Goal: Book appointment/travel/reservation

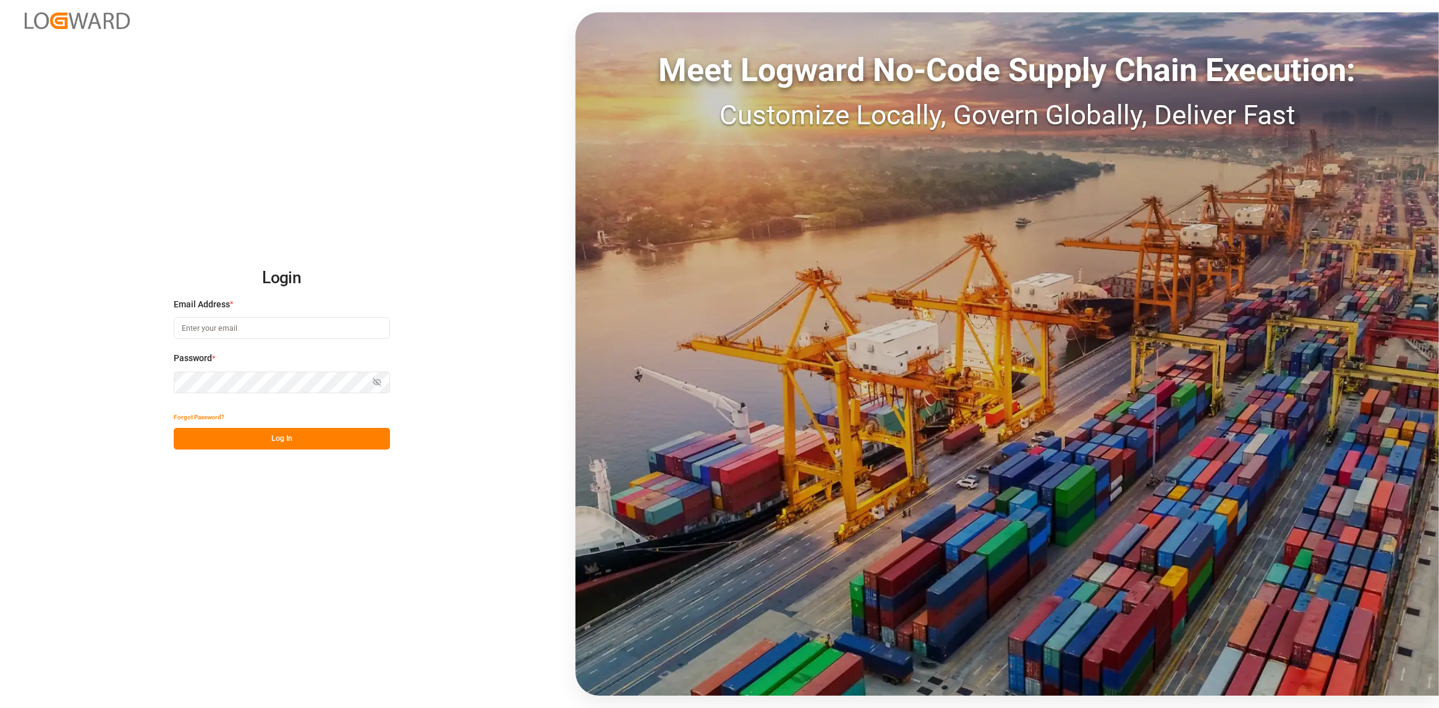
drag, startPoint x: 241, startPoint y: 317, endPoint x: 256, endPoint y: 339, distance: 26.7
click at [239, 317] on input at bounding box center [282, 328] width 216 height 22
type input "[PERSON_NAME][EMAIL_ADDRESS][DOMAIN_NAME]"
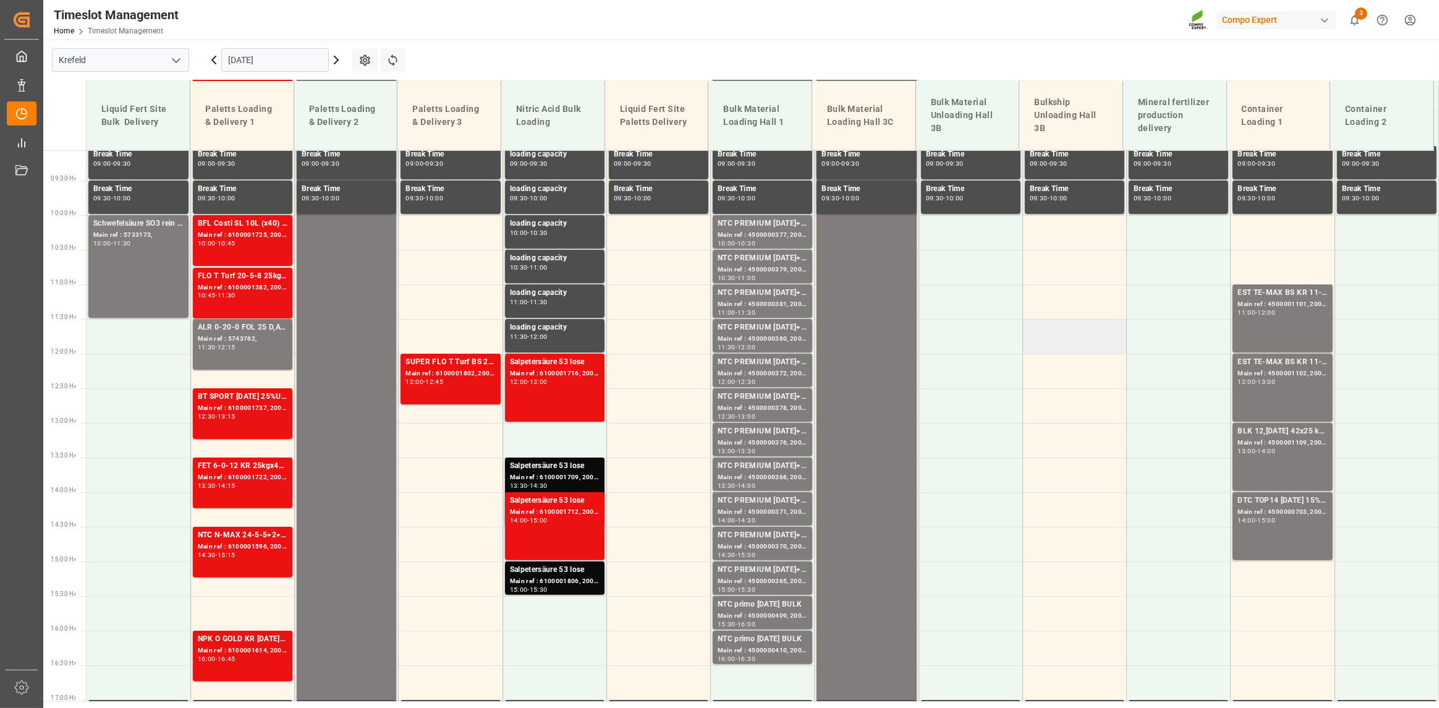
scroll to position [641, 0]
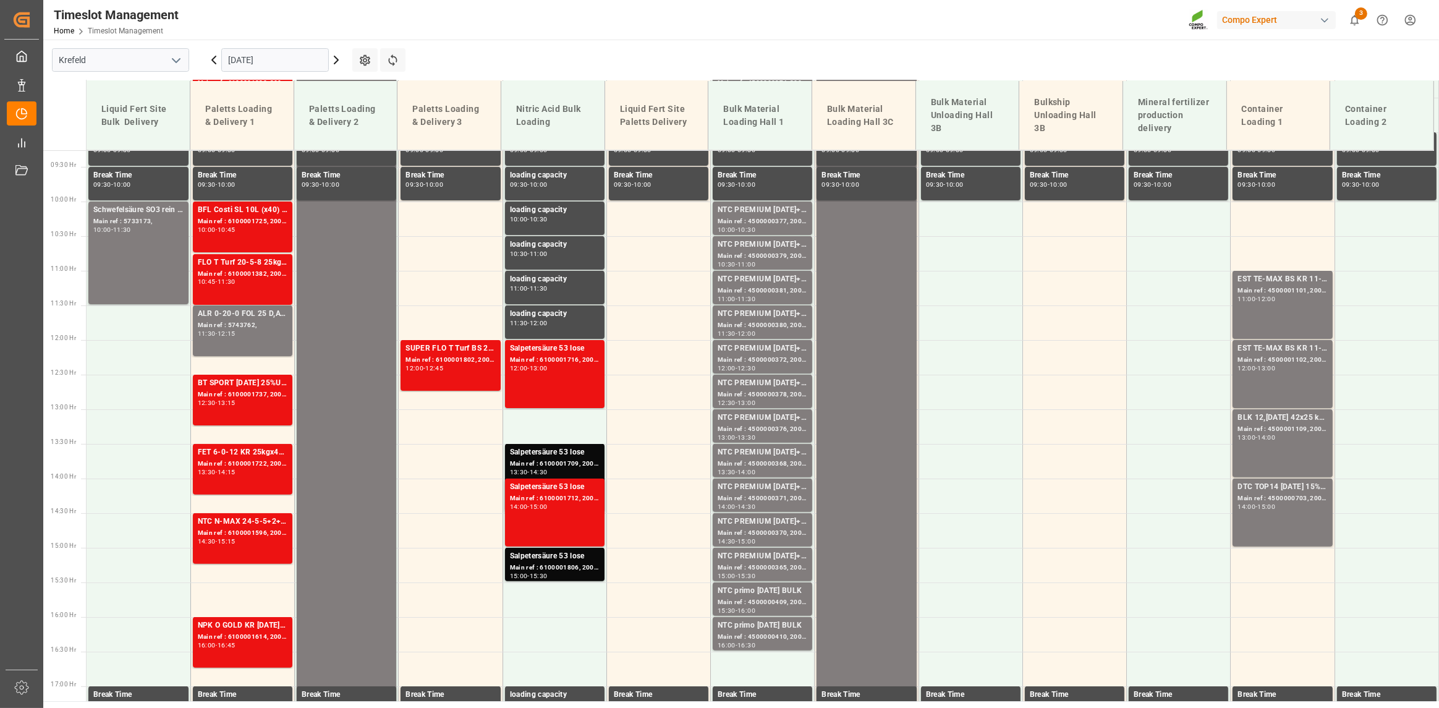
click at [278, 62] on input "[DATE]" at bounding box center [275, 59] width 108 height 23
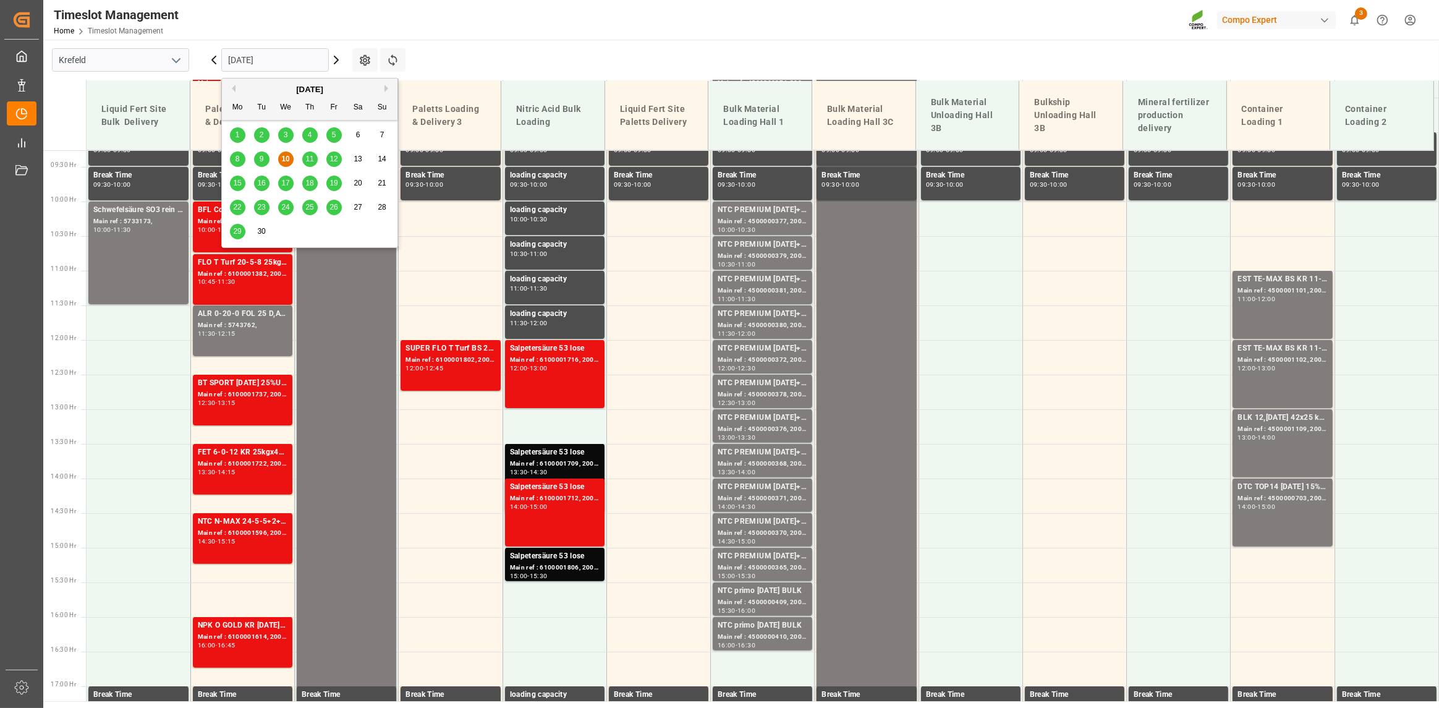
click at [330, 160] on span "12" at bounding box center [333, 159] width 8 height 9
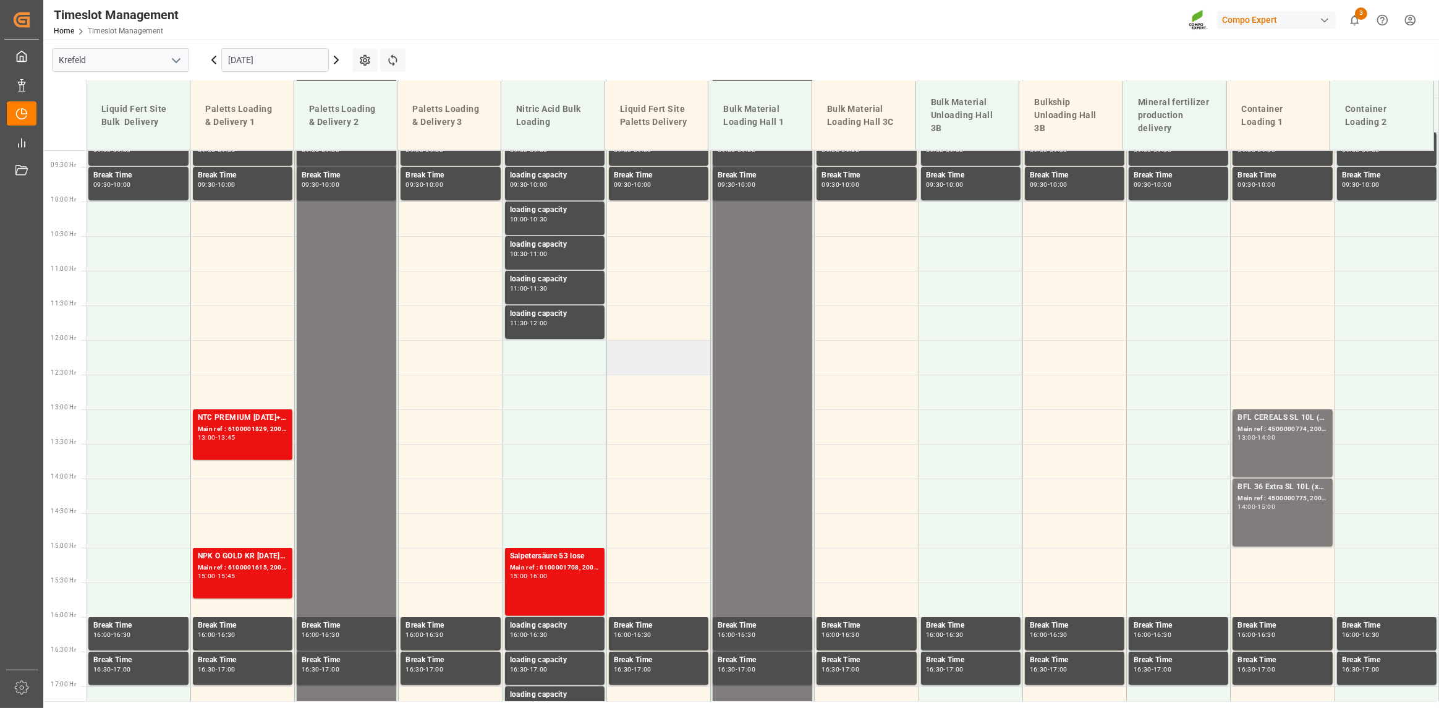
click at [653, 357] on td at bounding box center [658, 357] width 104 height 35
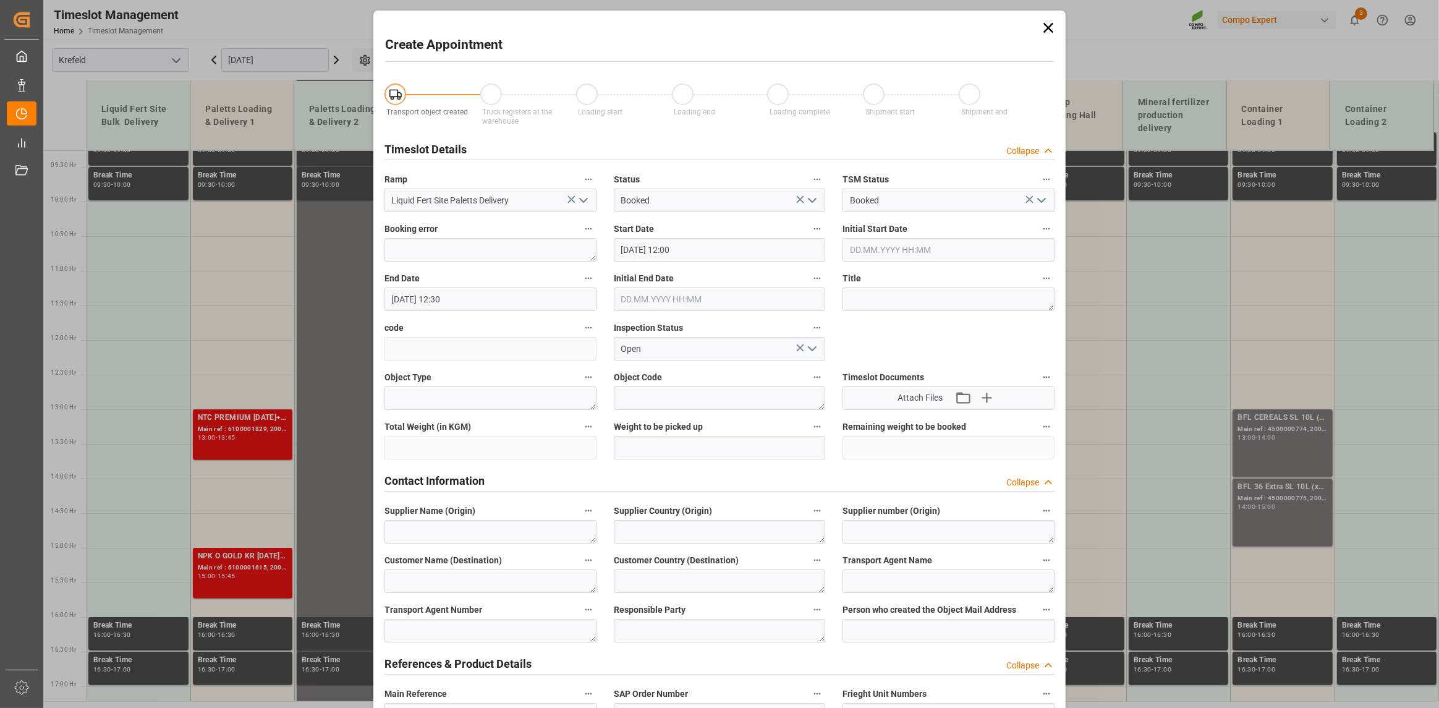
type input "[DATE] 12:00"
type input "[DATE] 12:30"
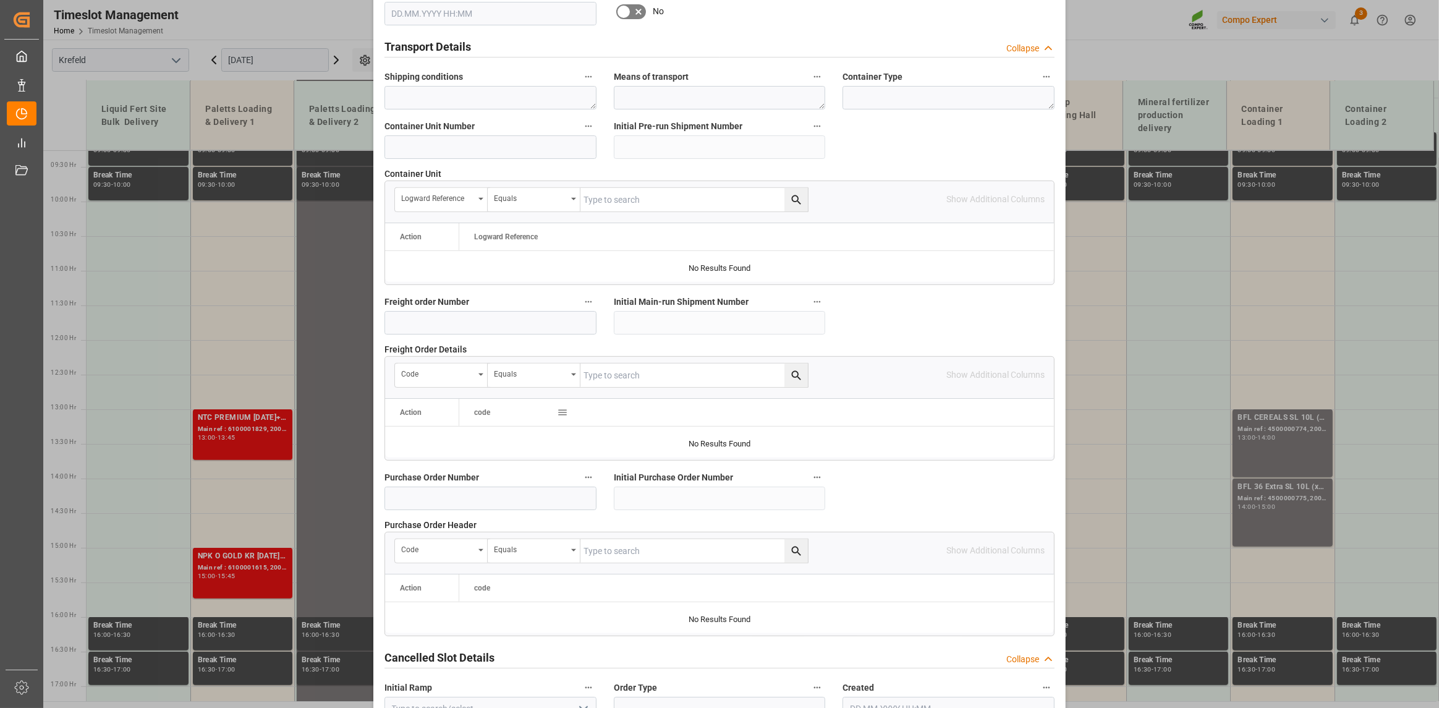
scroll to position [1006, 0]
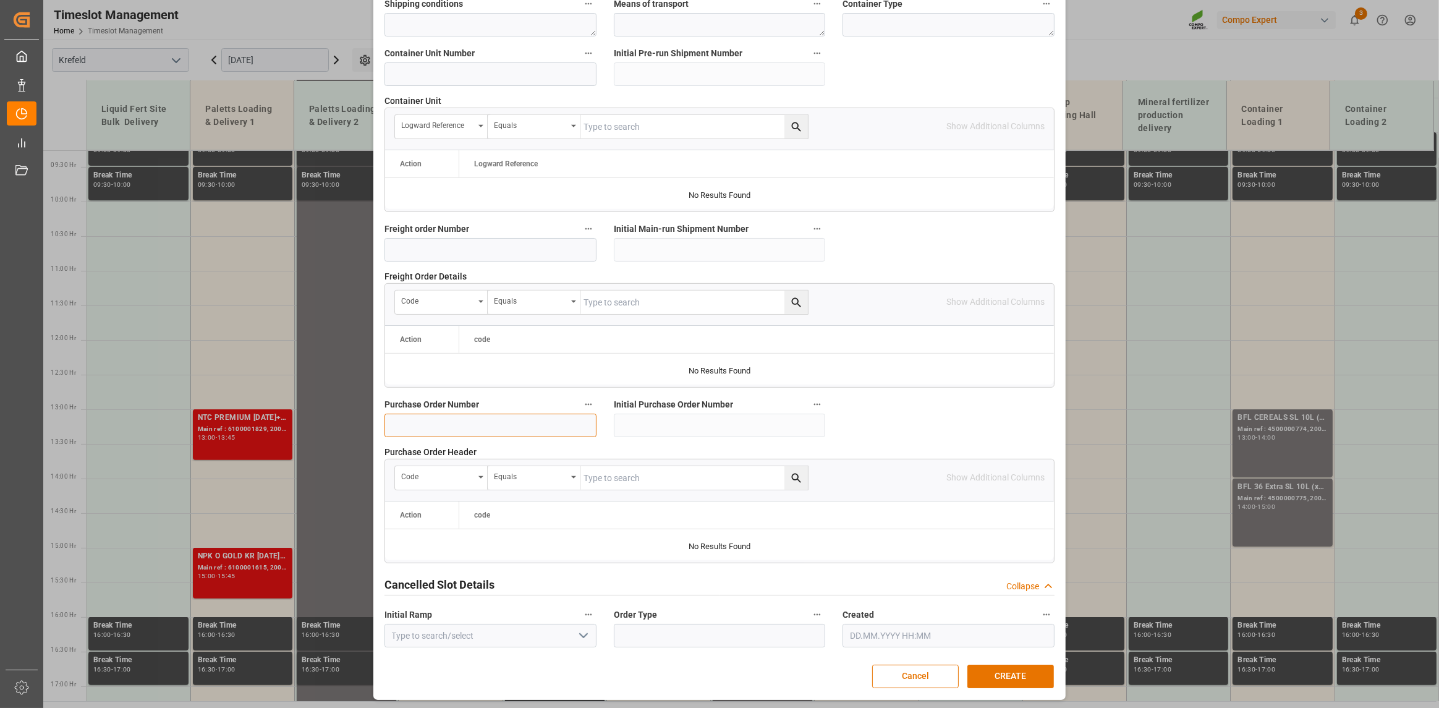
click at [473, 420] on input at bounding box center [490, 424] width 212 height 23
type input "5"
type input "4500007975"
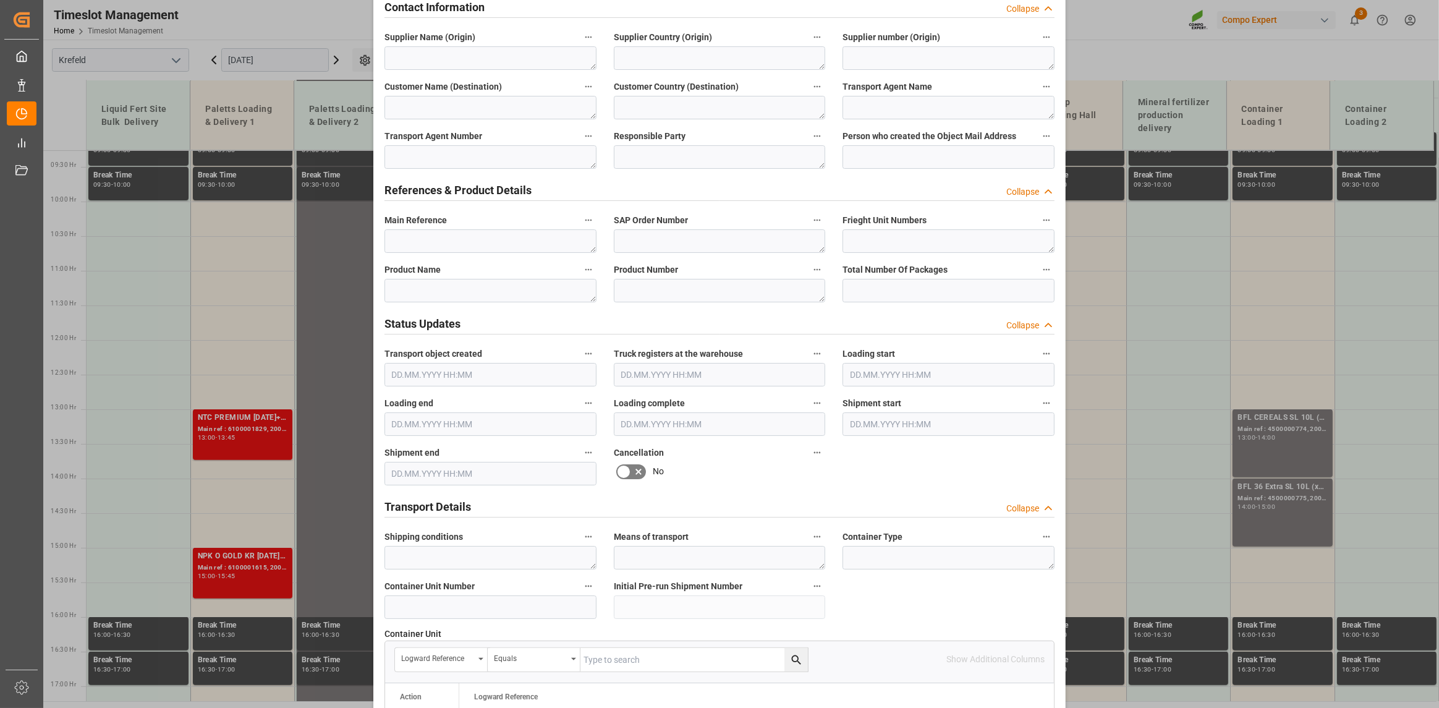
scroll to position [450, 0]
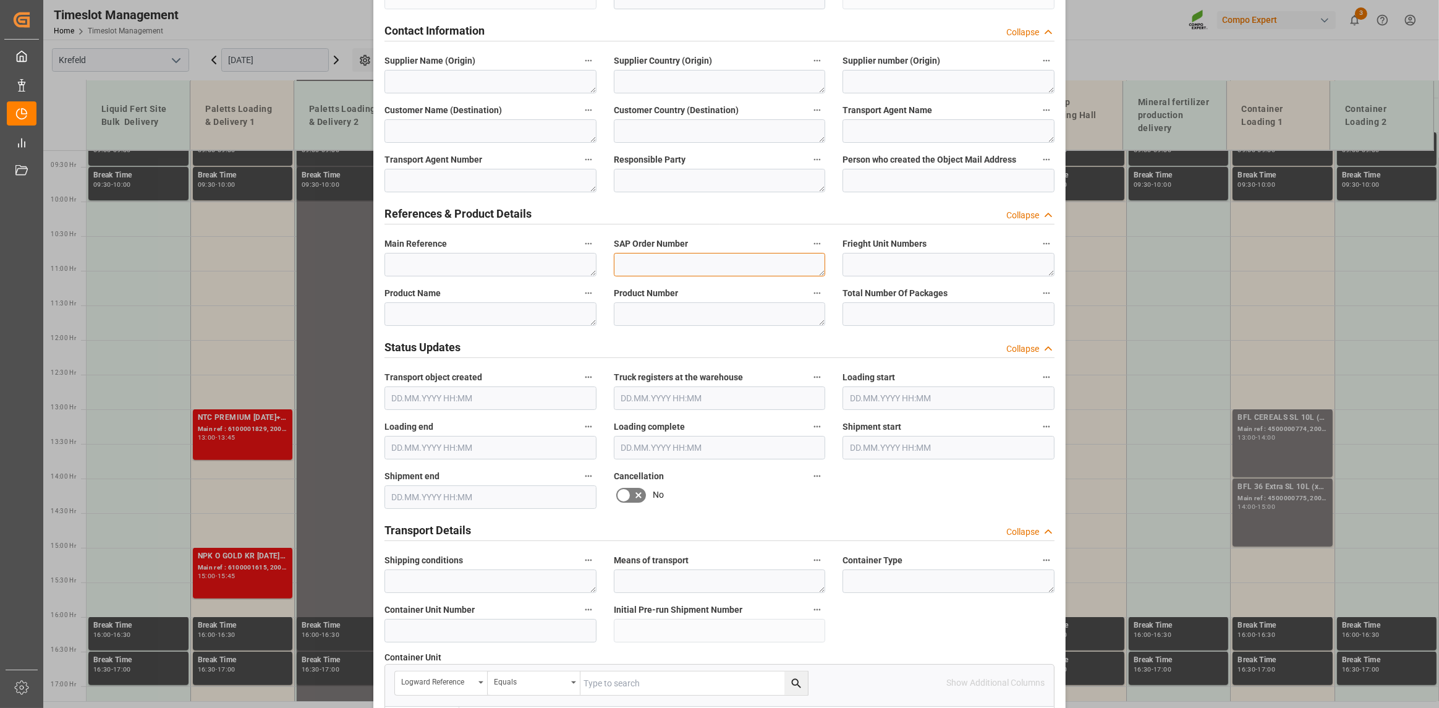
click at [718, 260] on textarea at bounding box center [720, 264] width 212 height 23
paste textarea "4500007975"
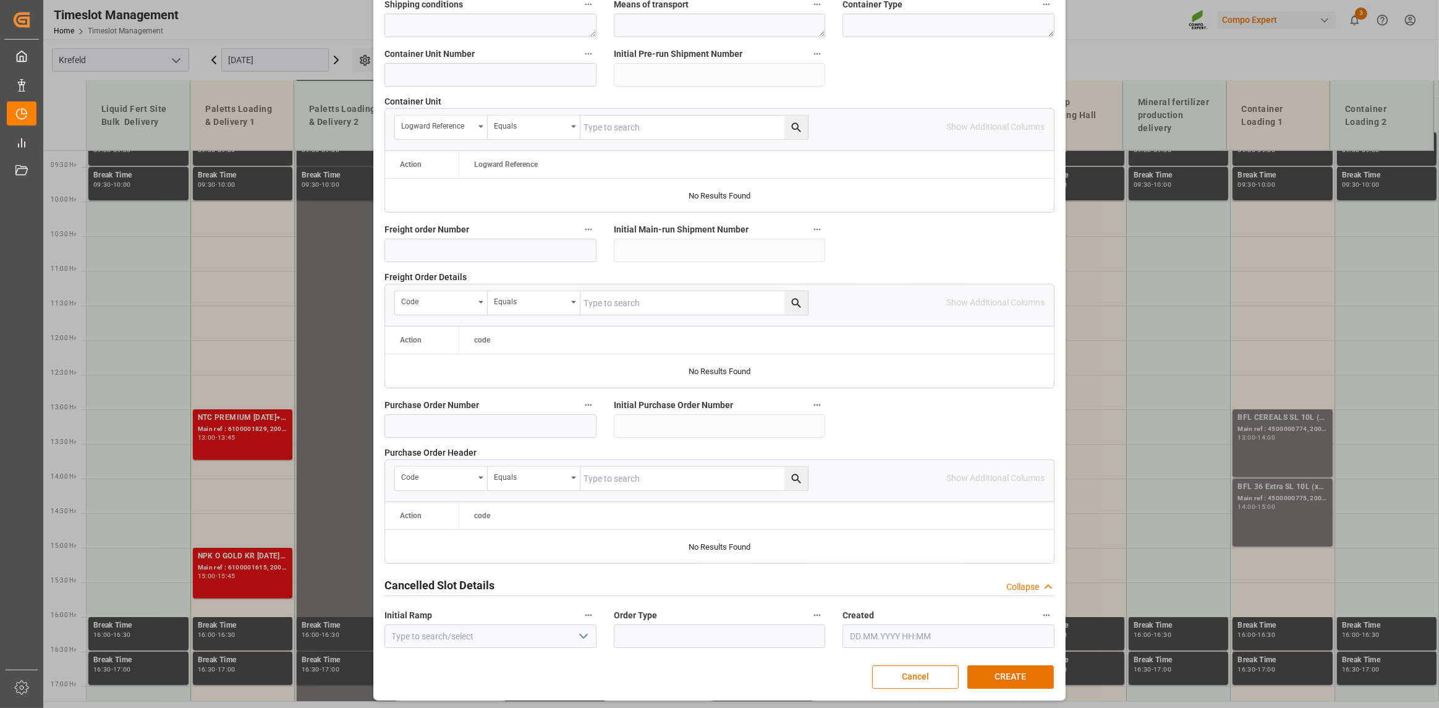
scroll to position [1006, 0]
type textarea "45000079751"
click at [998, 672] on button "CREATE" at bounding box center [1010, 675] width 87 height 23
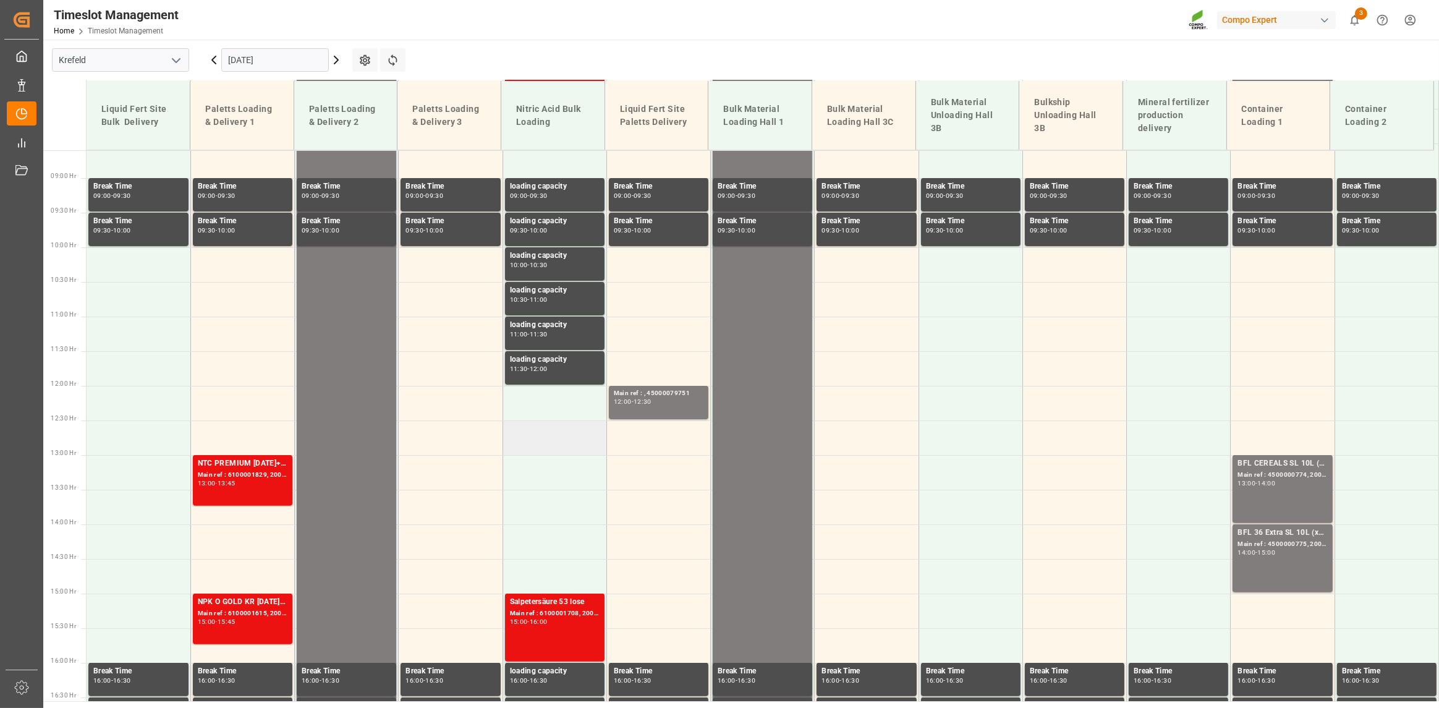
scroll to position [593, 0]
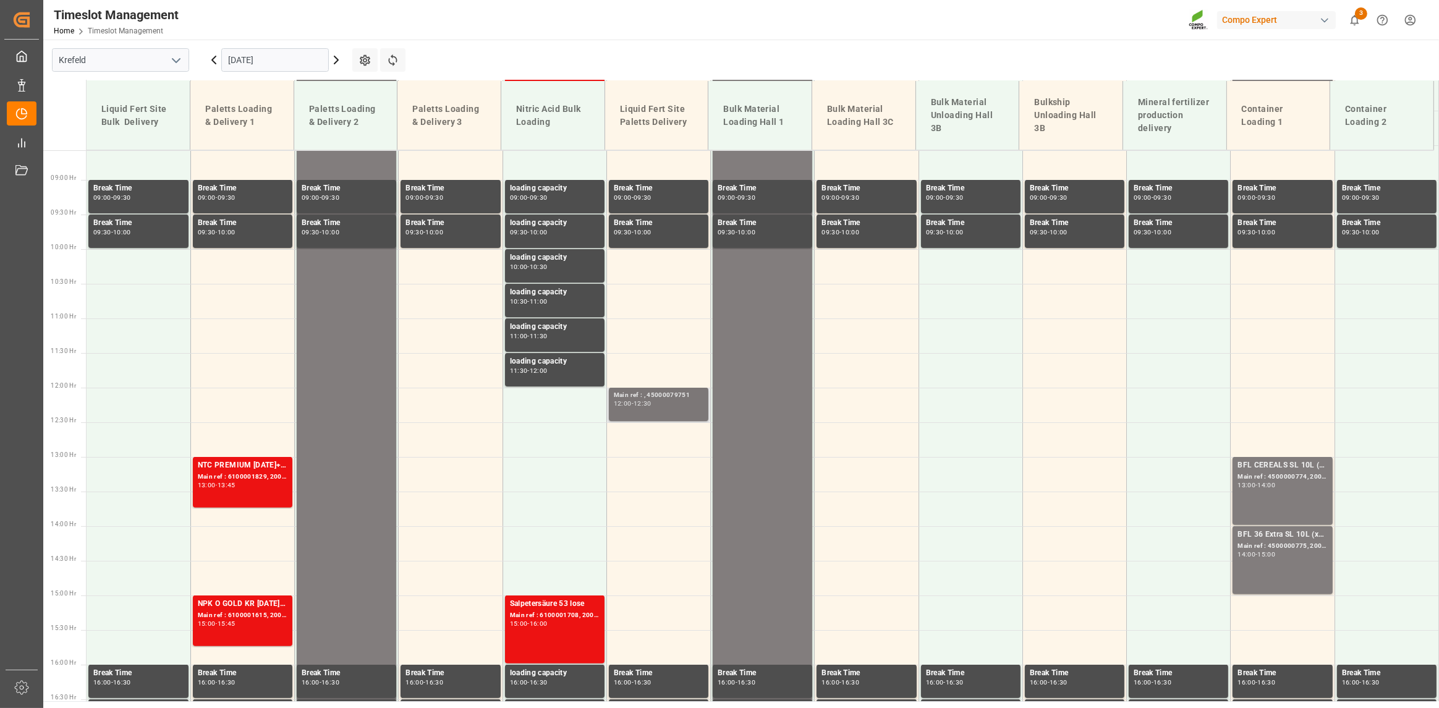
click at [649, 403] on div "12:30" at bounding box center [642, 403] width 18 height 6
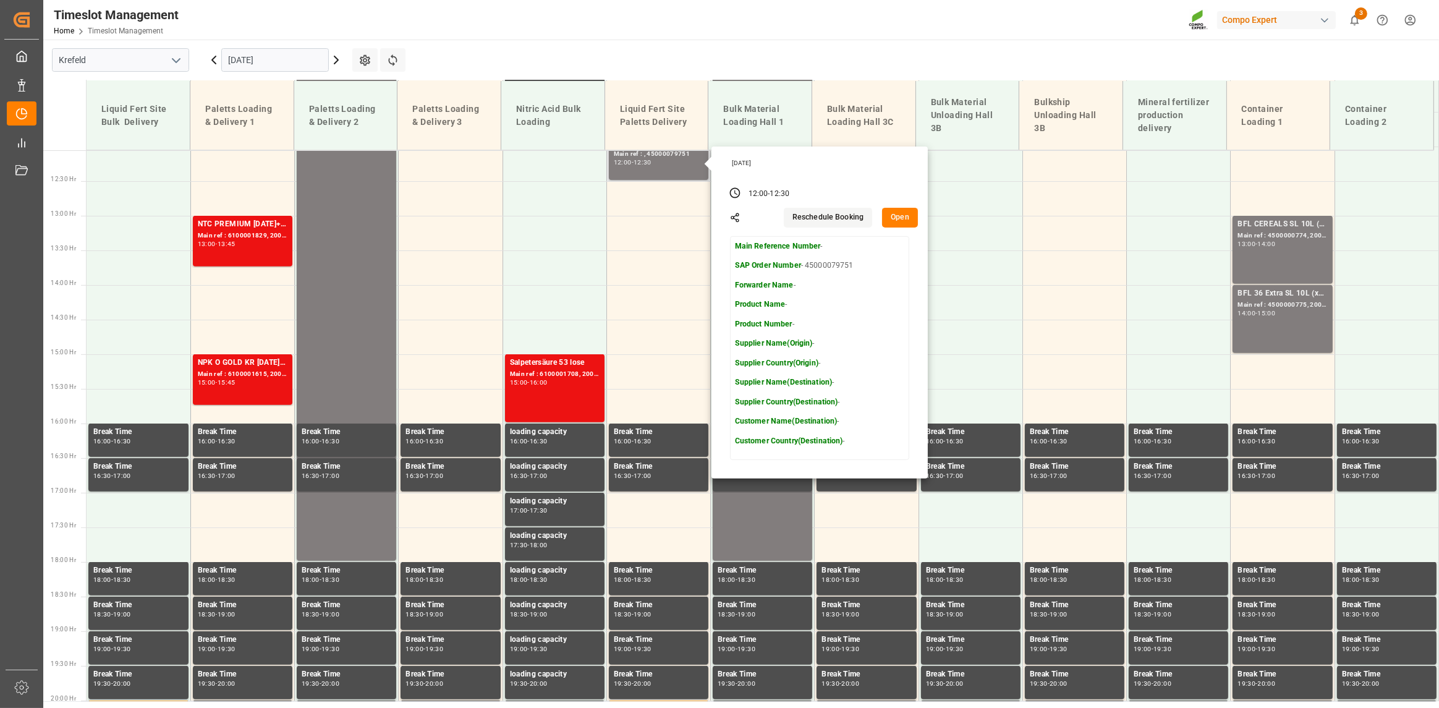
scroll to position [779, 0]
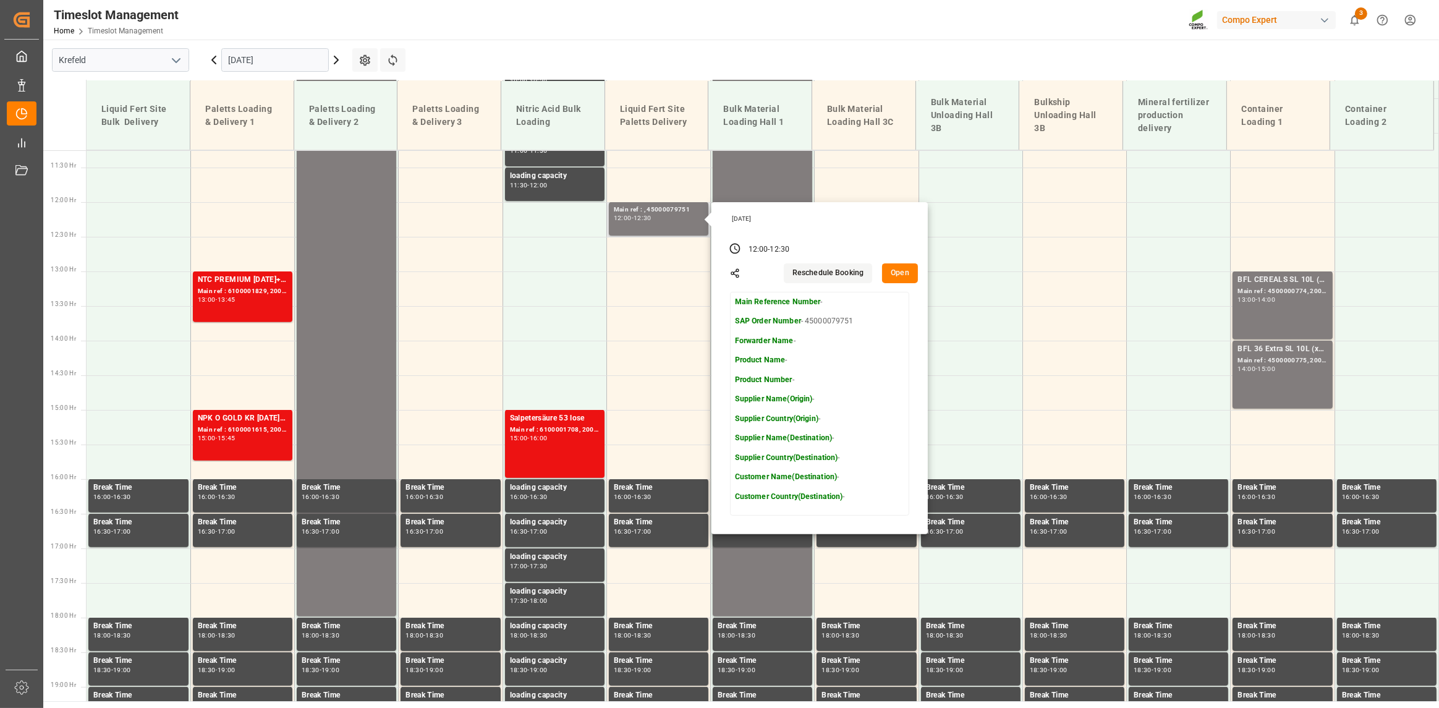
click at [896, 278] on button "Open" at bounding box center [900, 273] width 36 height 20
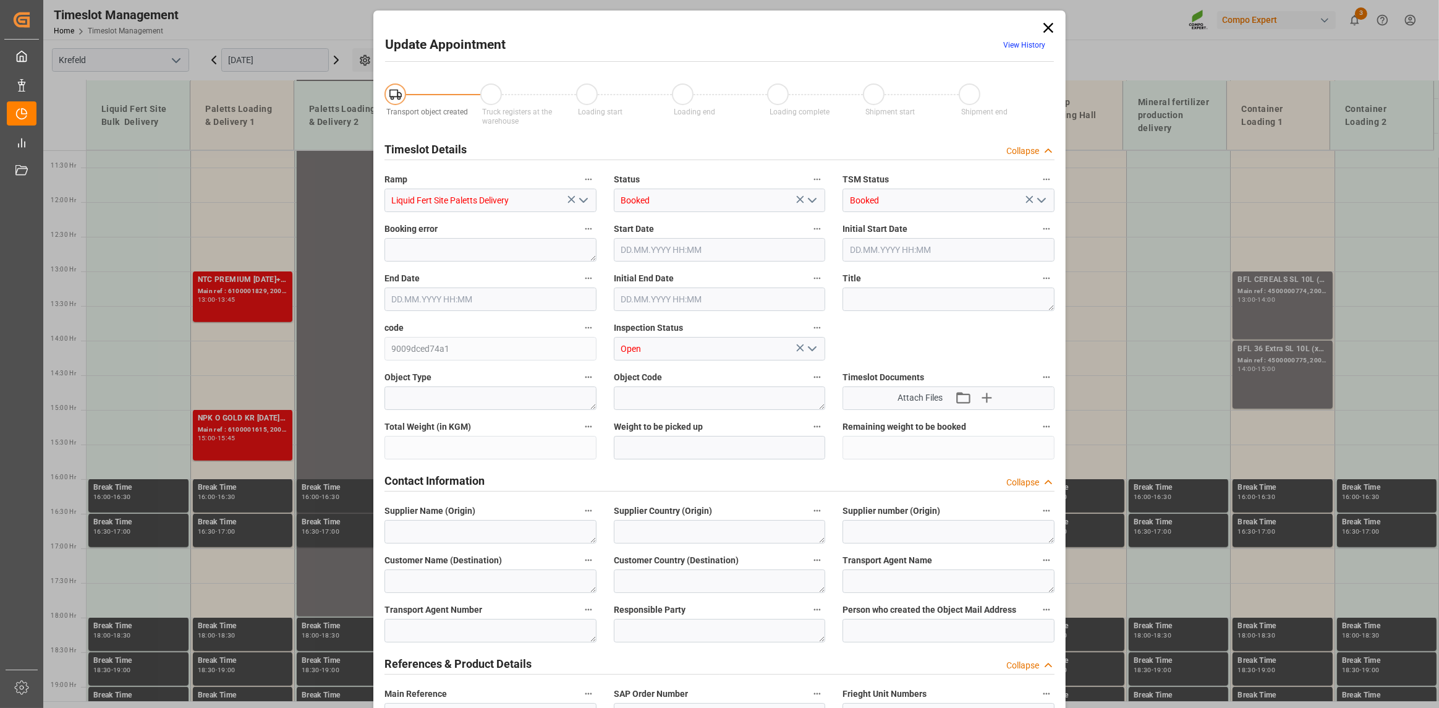
type input "[DATE] 12:00"
type input "[DATE] 12:30"
type input "[DATE] 09:48"
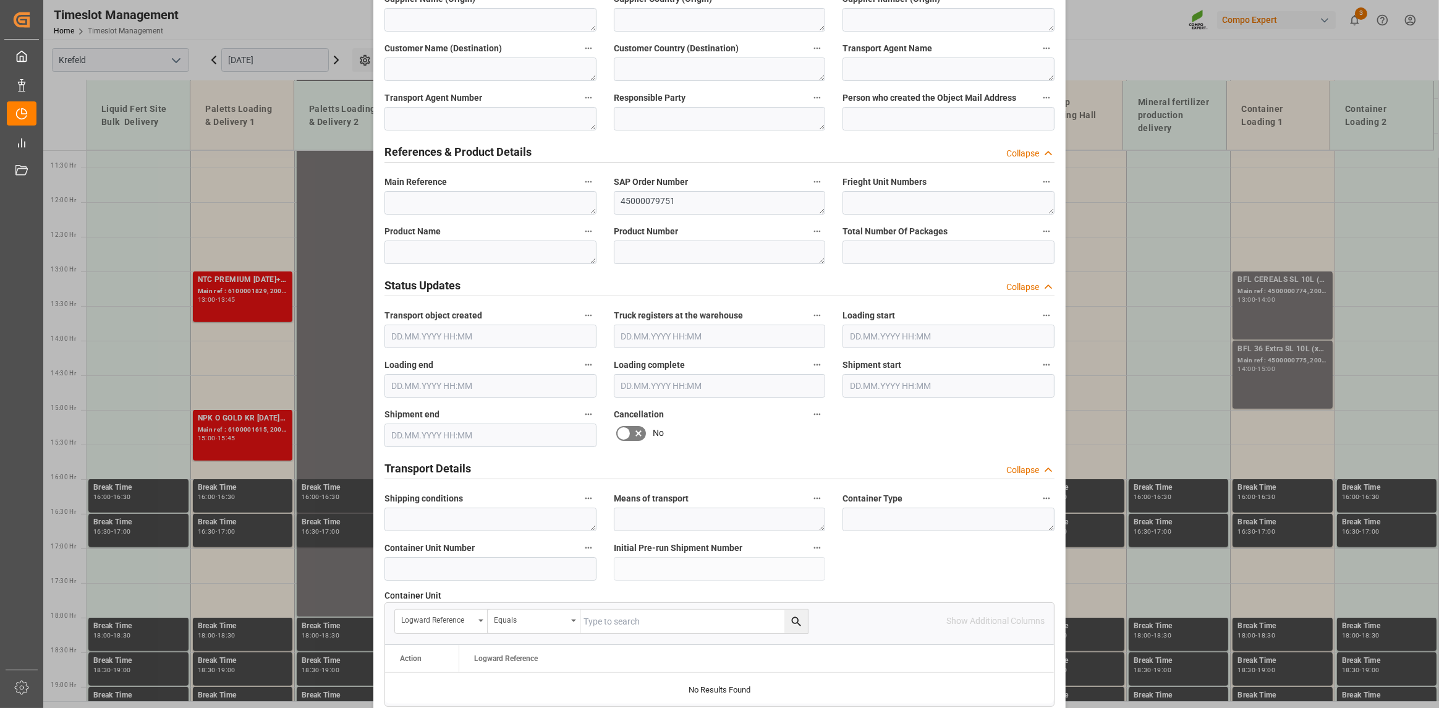
scroll to position [450, 0]
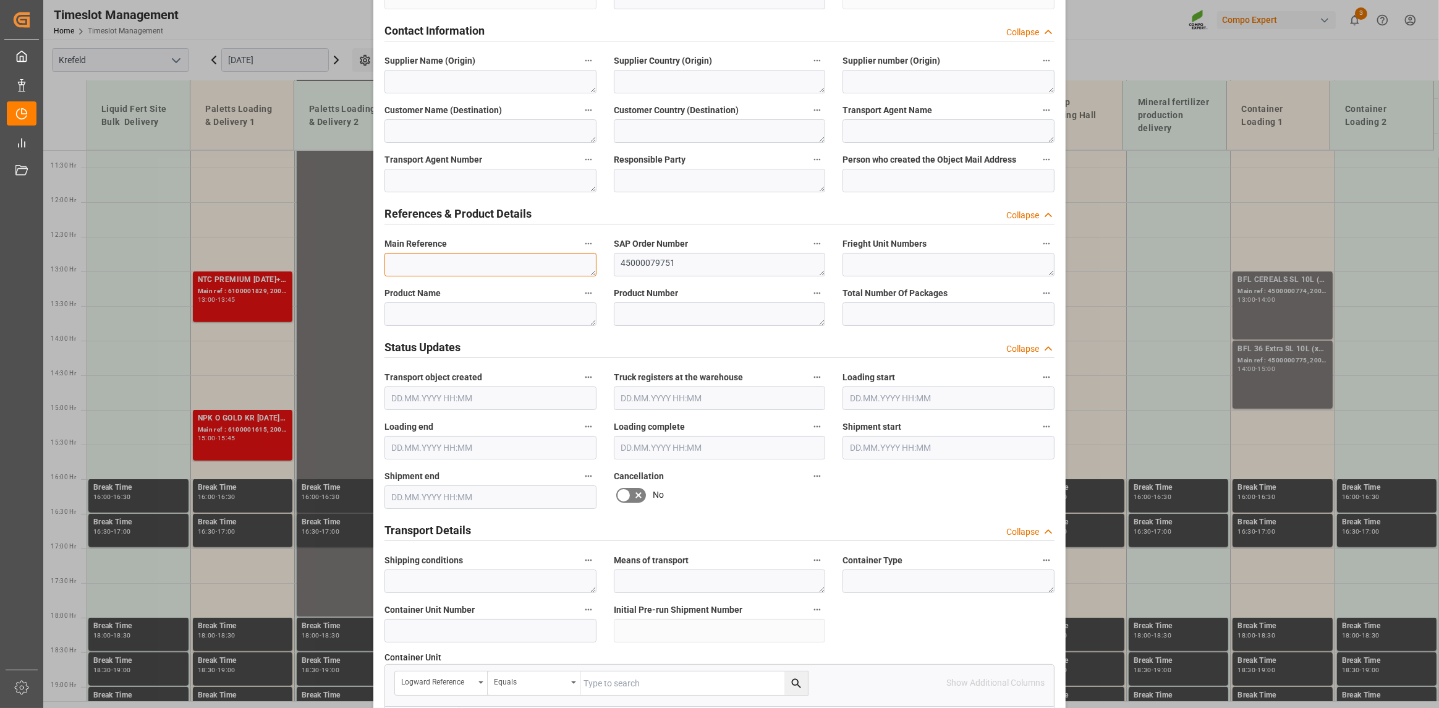
click at [455, 259] on textarea at bounding box center [490, 264] width 212 height 23
paste textarea "4500007975"
type textarea "4500007975"
drag, startPoint x: 671, startPoint y: 262, endPoint x: 400, endPoint y: 223, distance: 272.9
click at [480, 260] on div "Transport object created Truck registers at the warehouse Loading start Loading…" at bounding box center [719, 414] width 687 height 1587
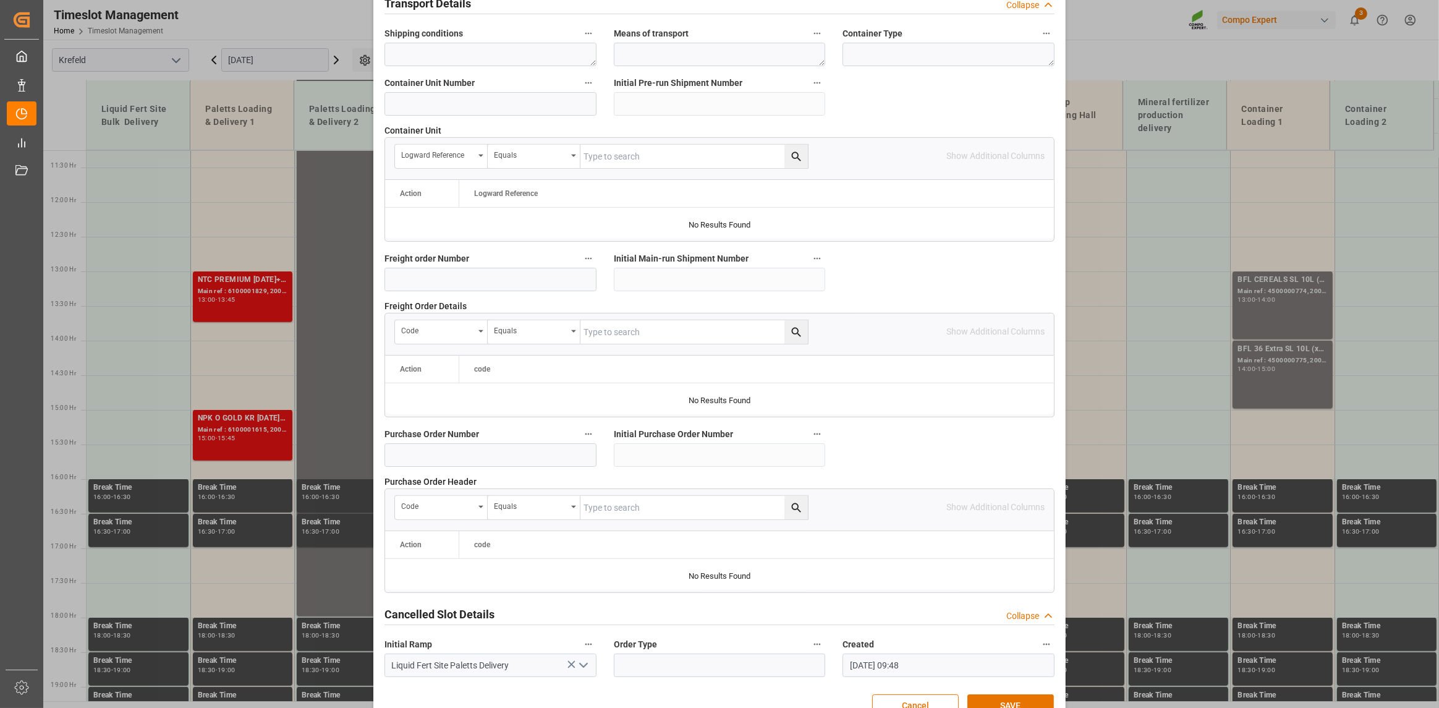
scroll to position [1006, 0]
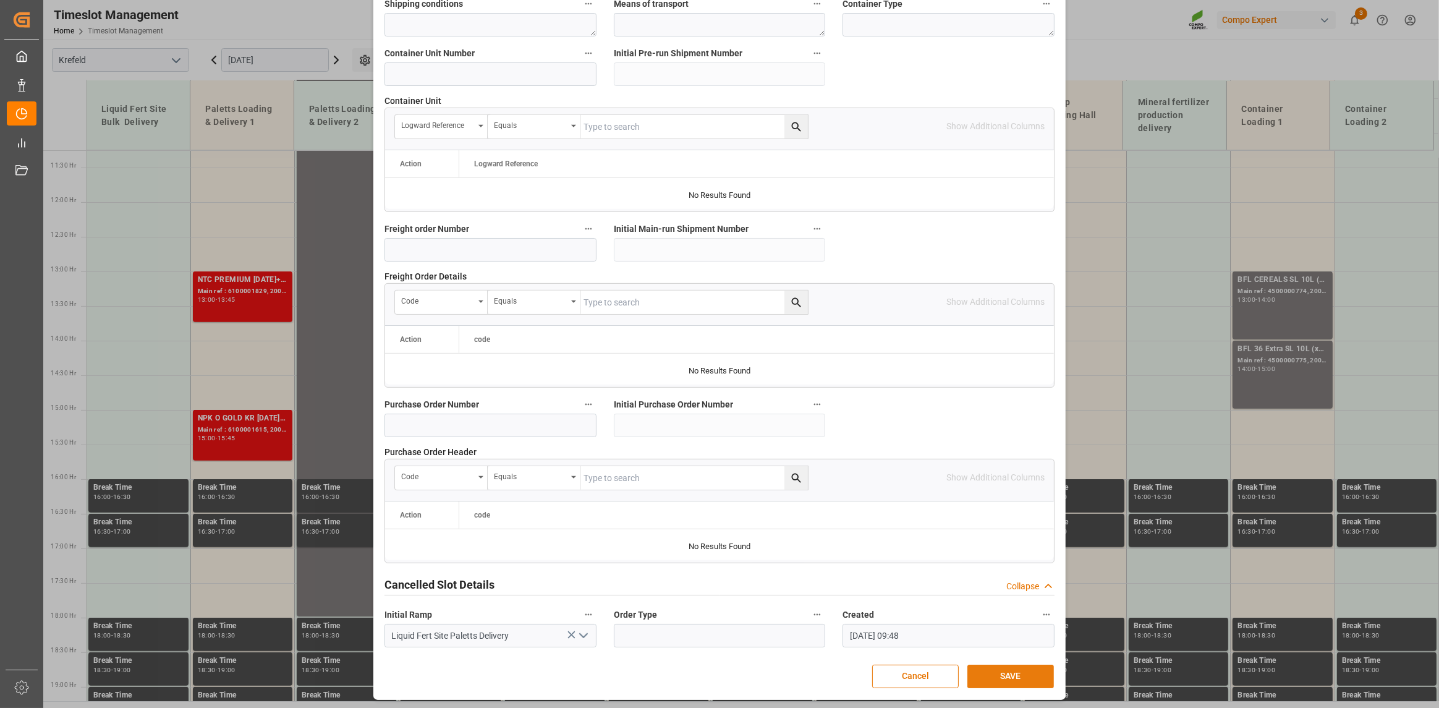
click at [999, 672] on button "SAVE" at bounding box center [1010, 675] width 87 height 23
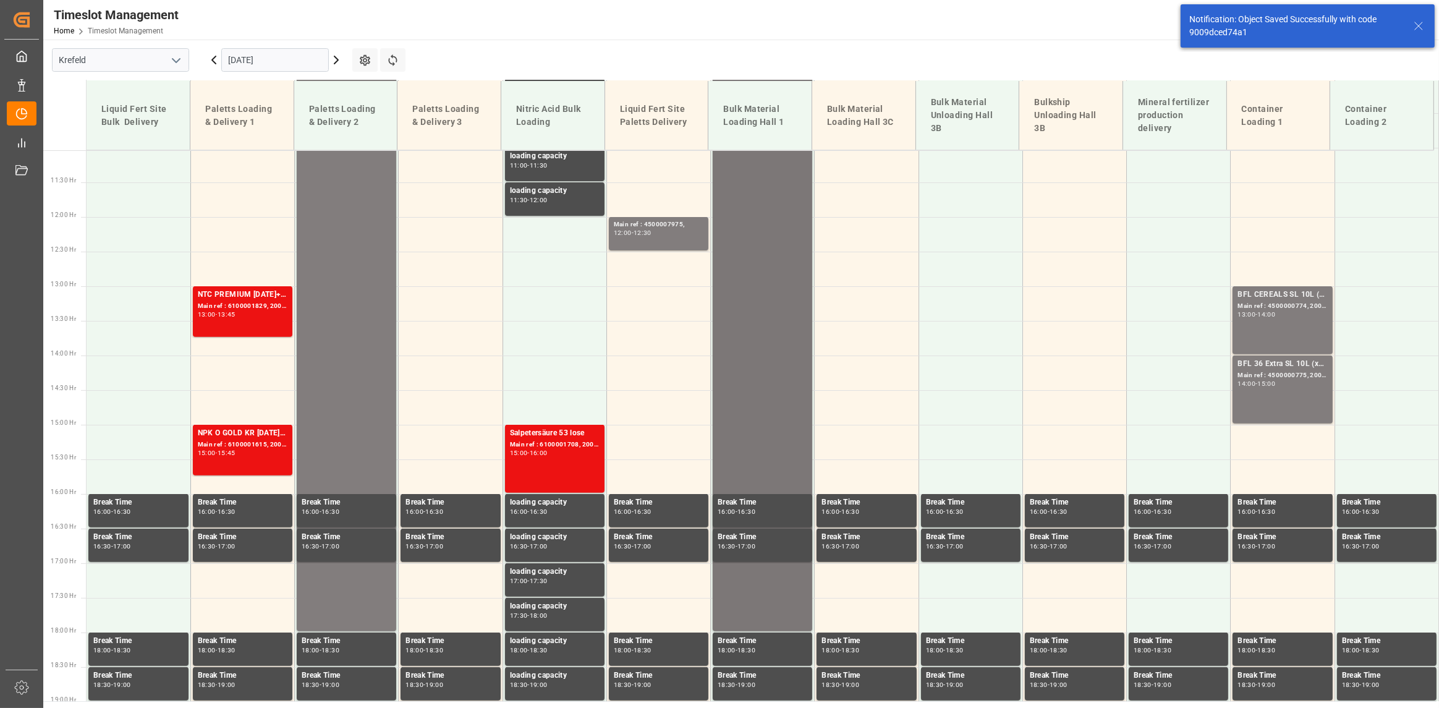
scroll to position [779, 0]
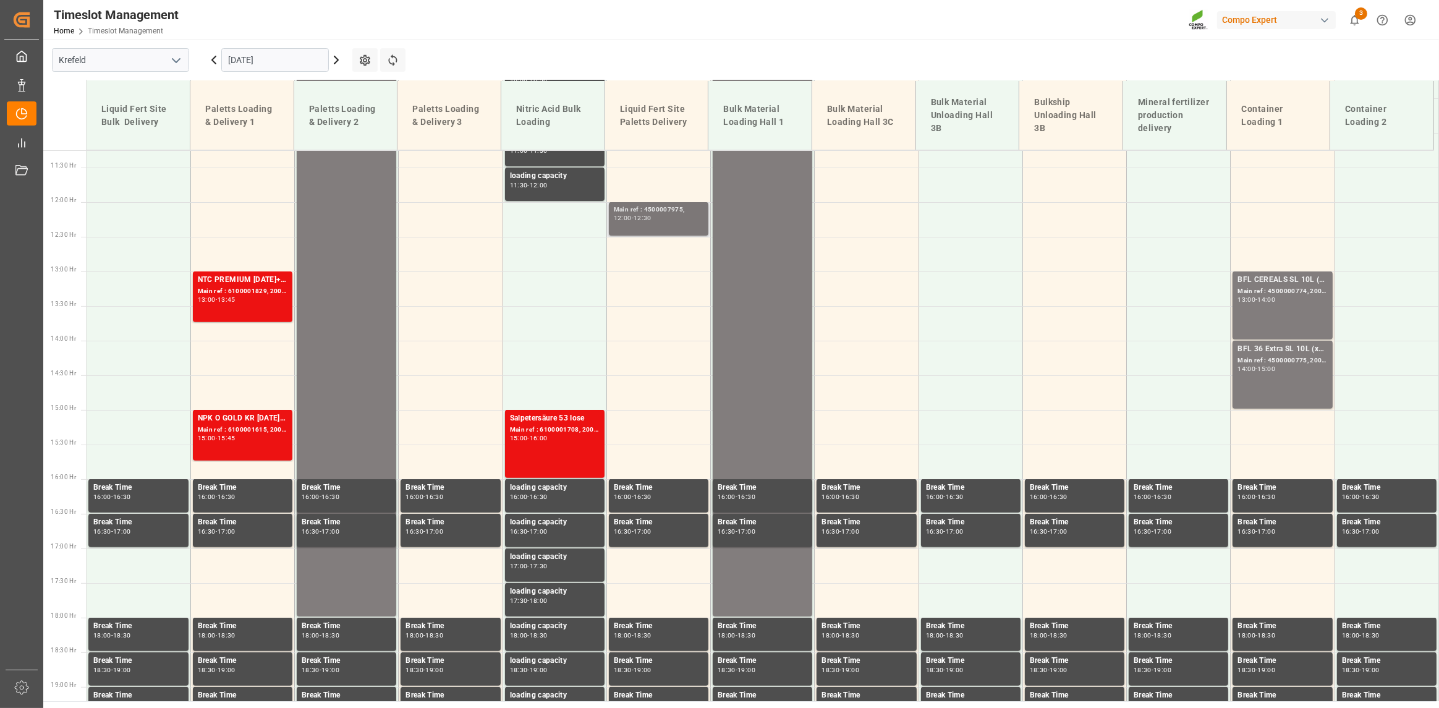
click at [653, 222] on div "Main ref : 4500007975, 12:00 - 12:30" at bounding box center [659, 219] width 90 height 28
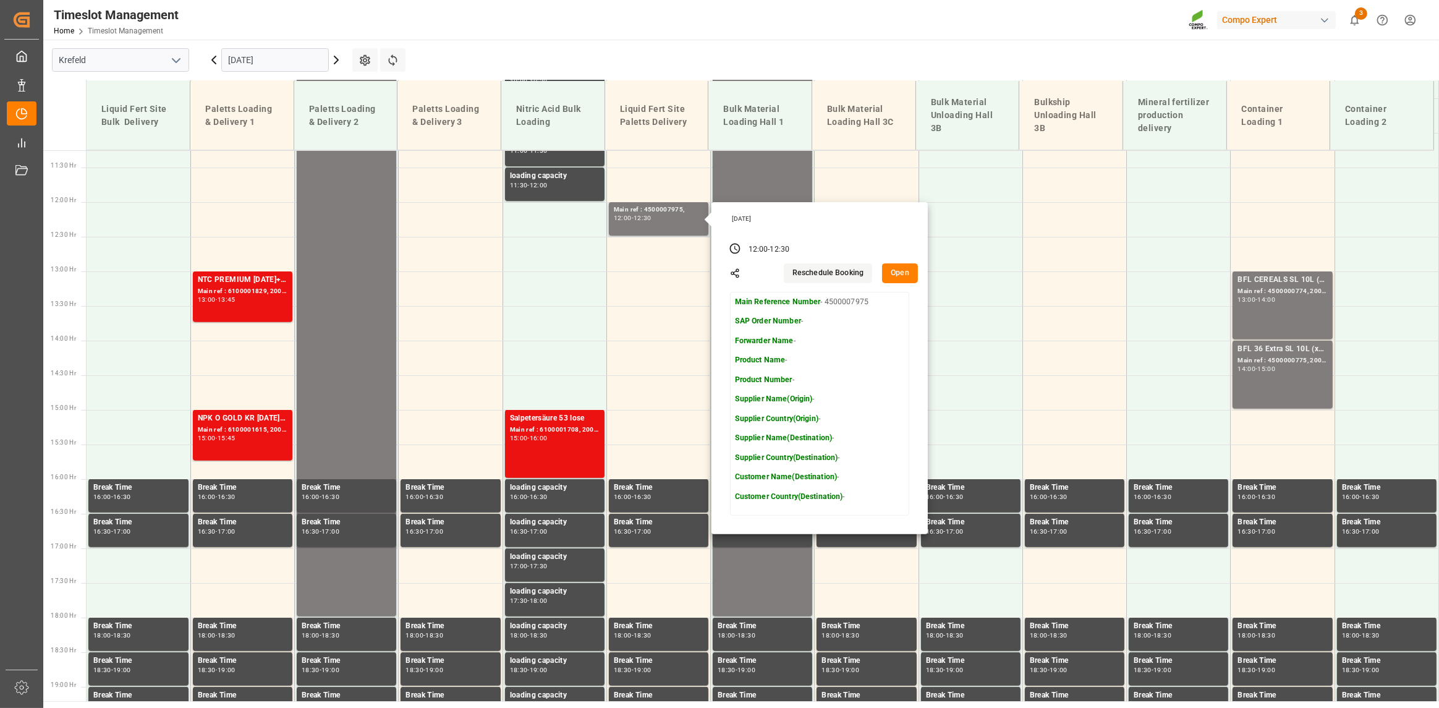
click at [905, 276] on button "Open" at bounding box center [900, 273] width 36 height 20
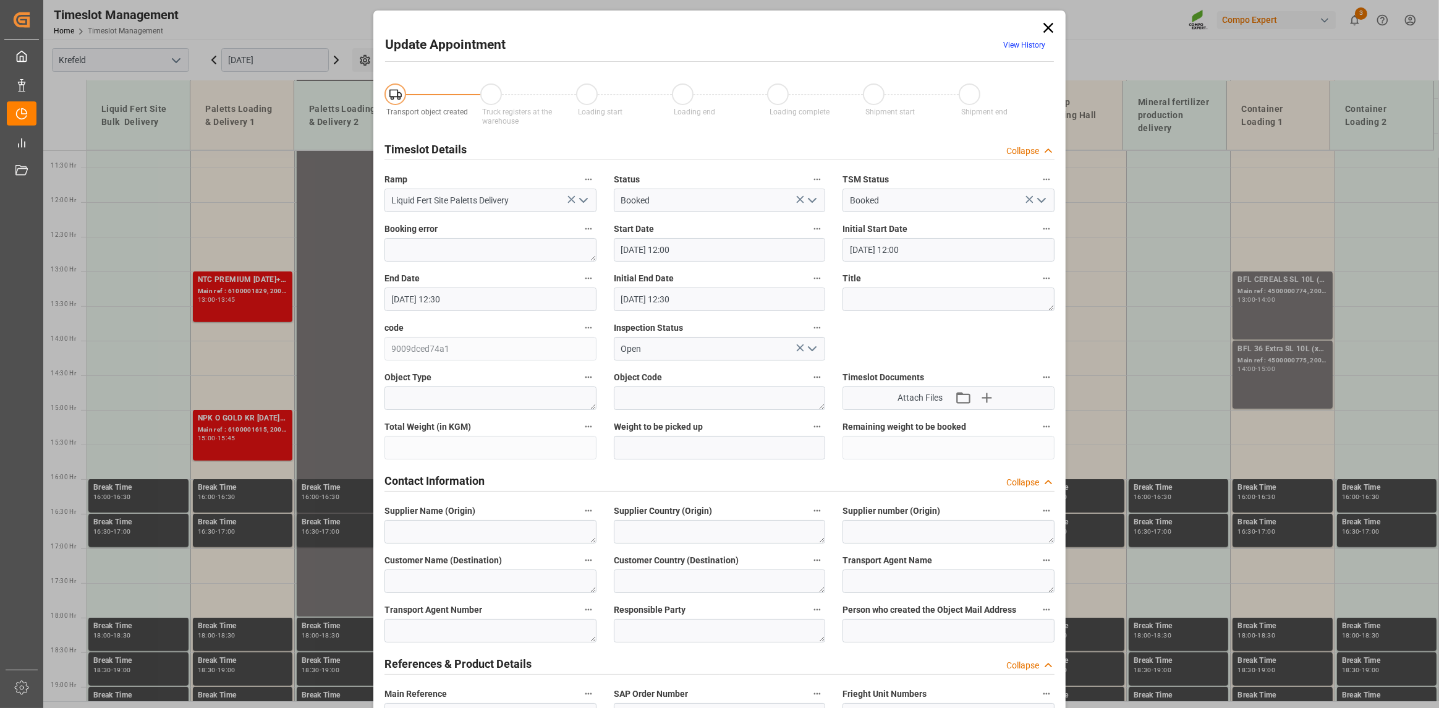
type input "[DATE] 12:00"
type input "[DATE] 12:30"
type input "[DATE] 09:48"
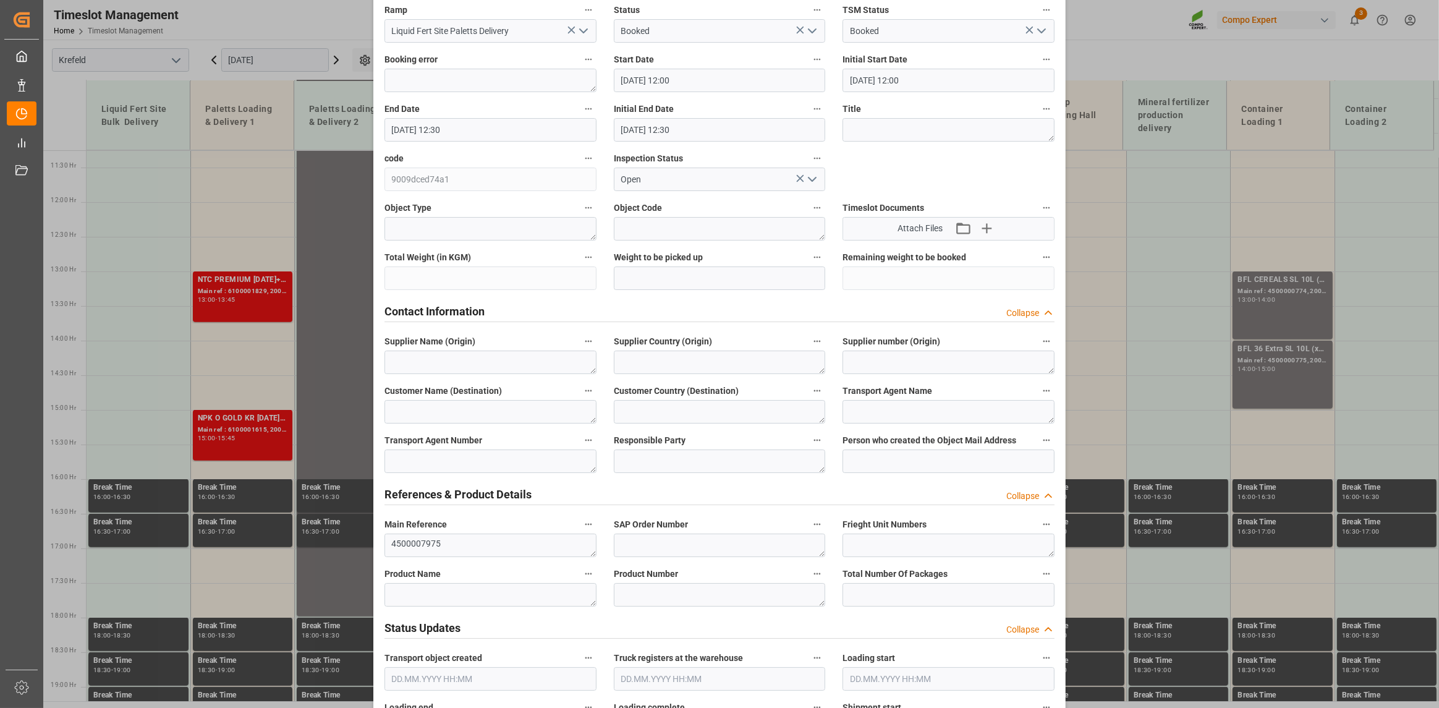
scroll to position [185, 0]
